Goal: Navigation & Orientation: Find specific page/section

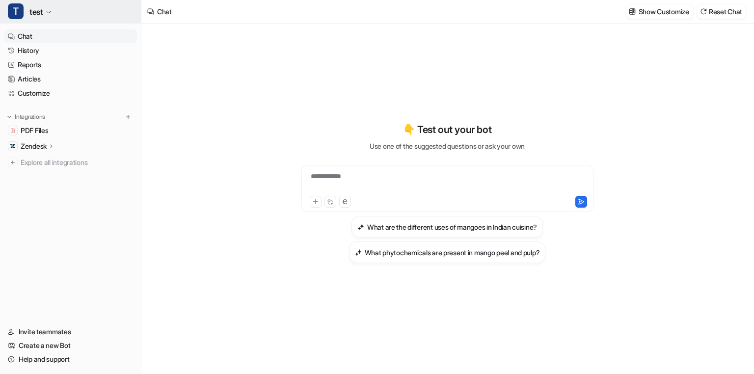
click at [46, 15] on icon "button" at bounding box center [49, 12] width 6 height 6
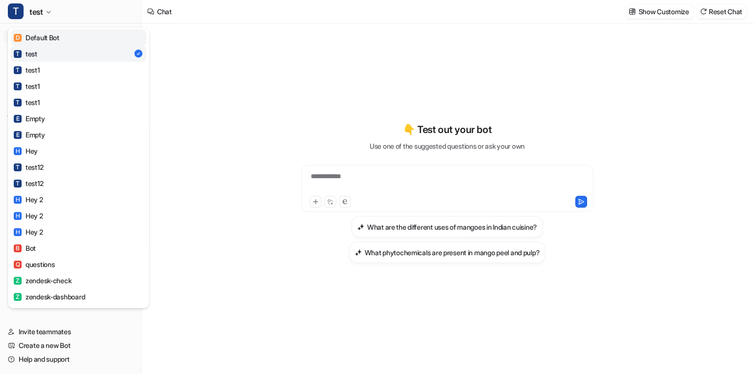
click at [53, 38] on div "D Default Bot" at bounding box center [37, 37] width 46 height 10
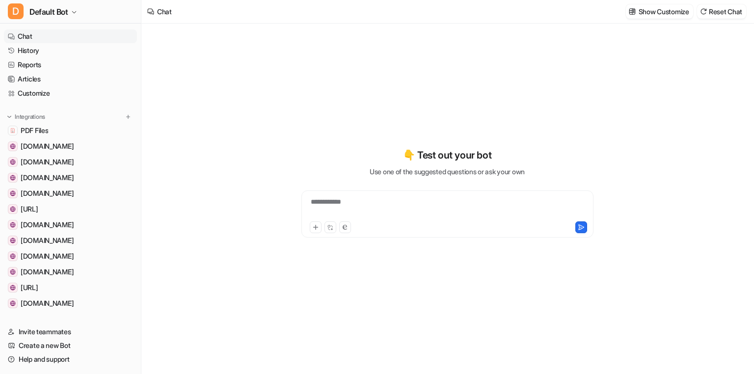
type textarea "**********"
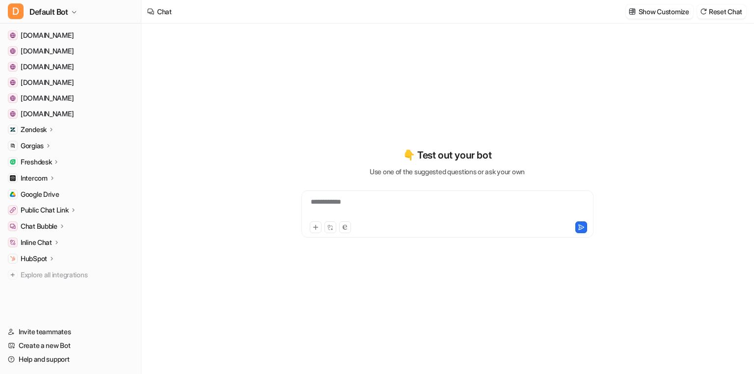
click at [52, 179] on icon at bounding box center [52, 177] width 7 height 7
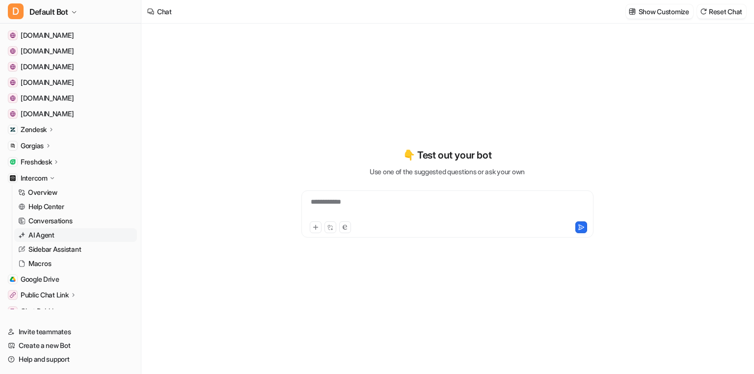
click at [50, 238] on p "AI Agent" at bounding box center [41, 235] width 26 height 10
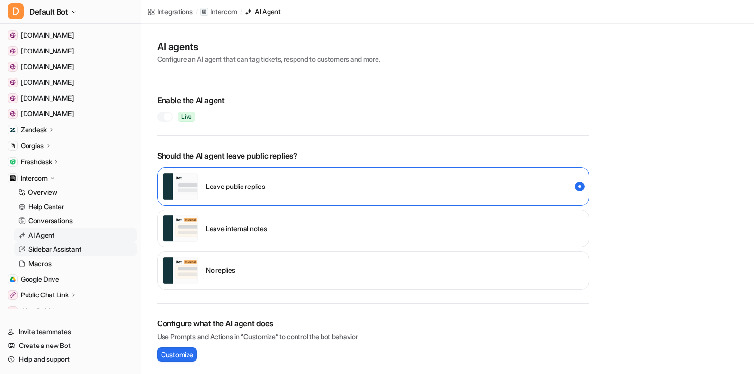
click at [51, 248] on p "Sidebar Assistant" at bounding box center [54, 249] width 53 height 10
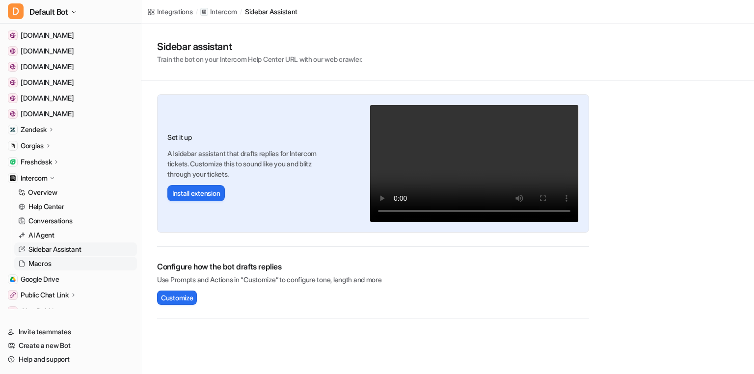
click at [49, 261] on p "Macros" at bounding box center [39, 264] width 23 height 10
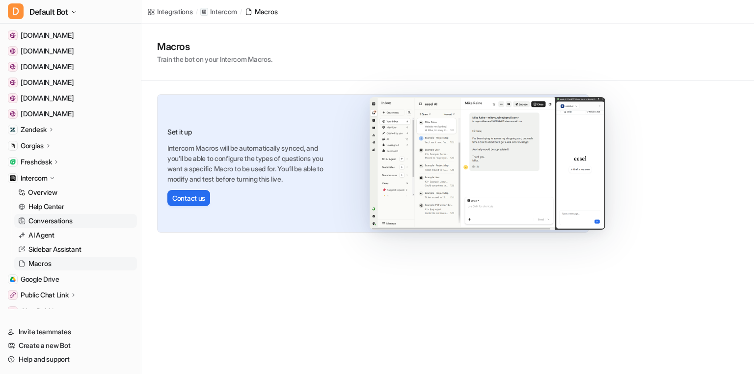
click at [60, 221] on p "Conversations" at bounding box center [50, 221] width 44 height 10
